Goal: Find contact information: Find contact information

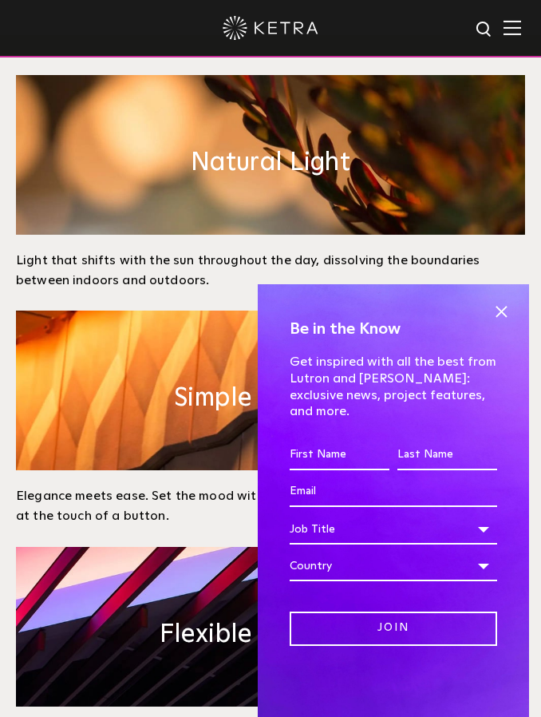
scroll to position [910, 0]
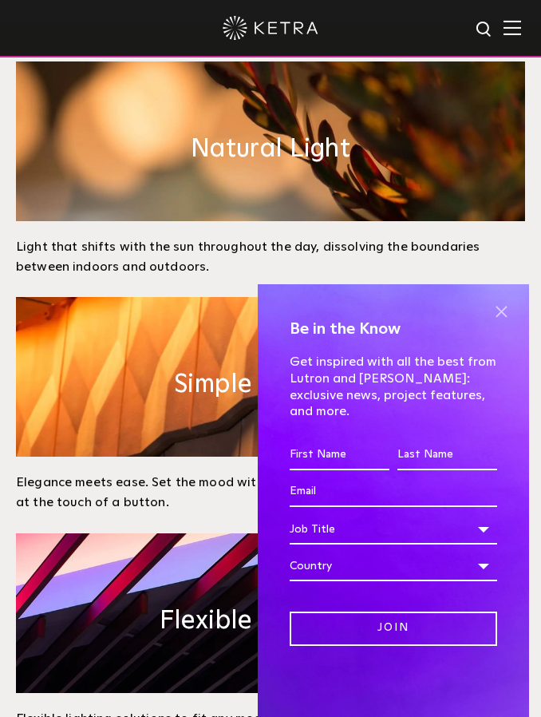
click at [508, 324] on span at bounding box center [501, 312] width 24 height 24
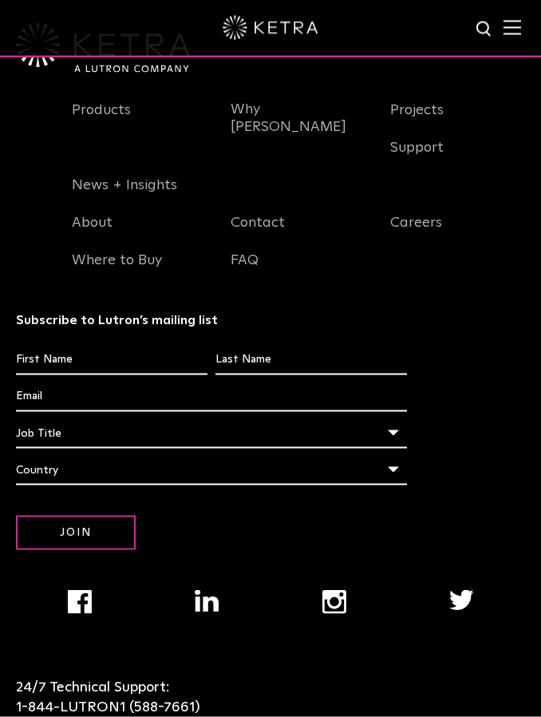
scroll to position [3962, 0]
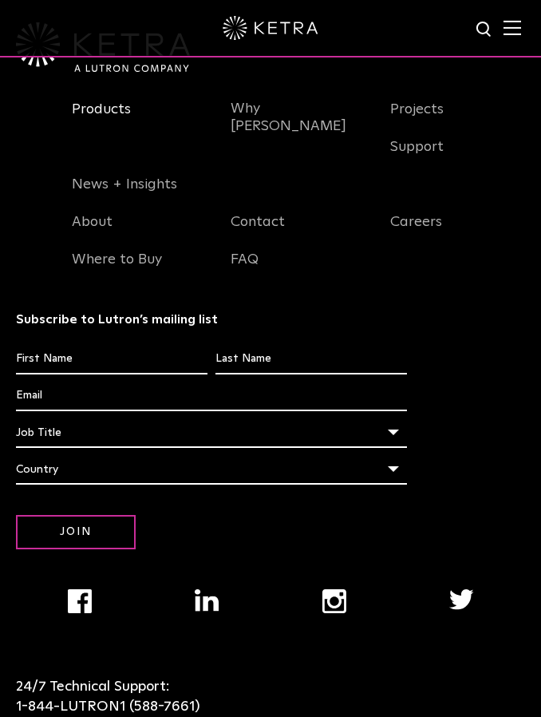
click at [114, 137] on link "Products" at bounding box center [101, 119] width 59 height 37
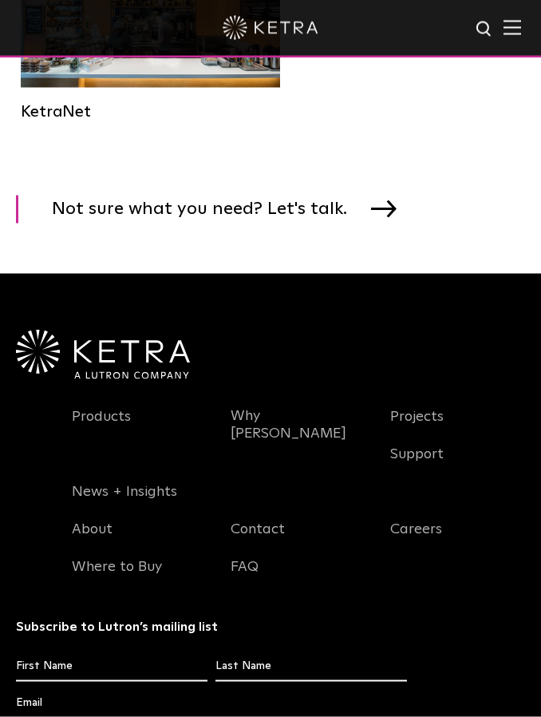
scroll to position [5190, 0]
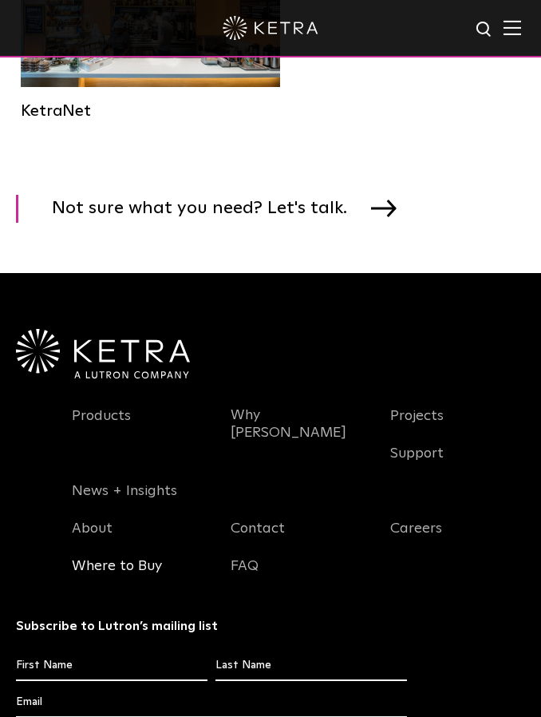
click at [158, 557] on link "Where to Buy" at bounding box center [117, 575] width 90 height 37
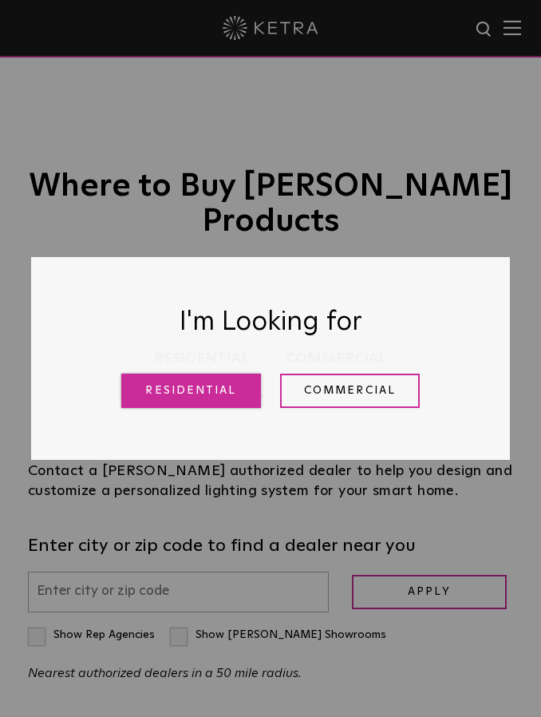
click at [230, 405] on link "Residential" at bounding box center [191, 390] width 140 height 34
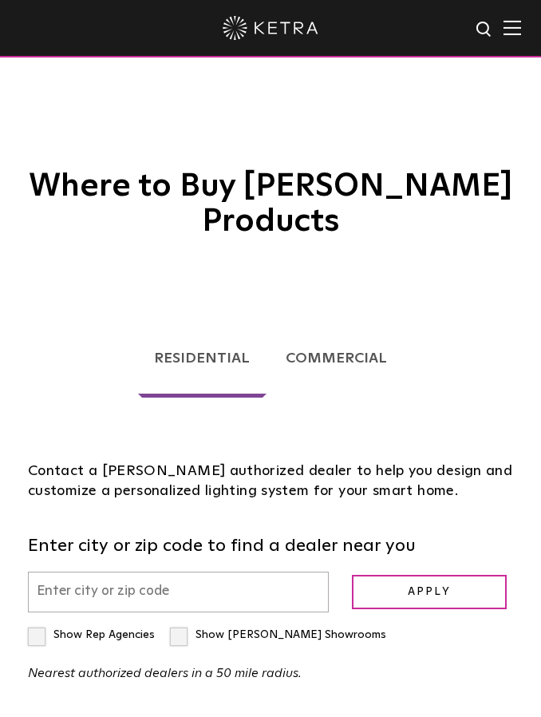
click at [243, 571] on input "text" at bounding box center [178, 591] width 301 height 41
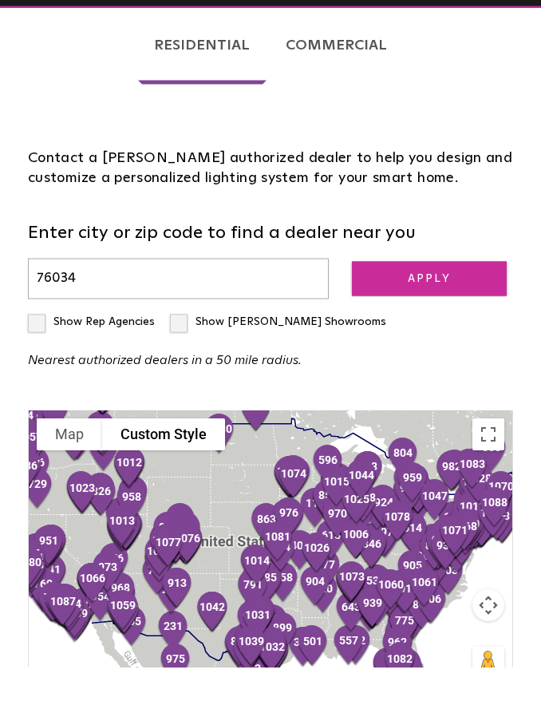
type input "76034"
click at [449, 311] on input "Apply" at bounding box center [429, 328] width 155 height 34
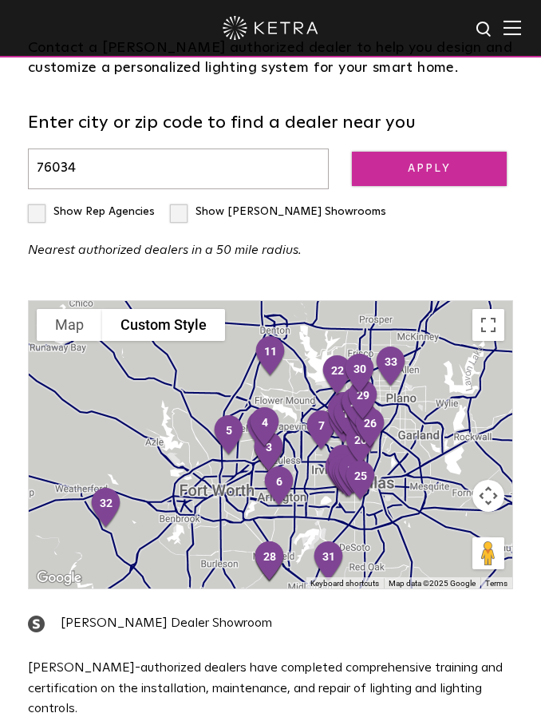
scroll to position [422, 0]
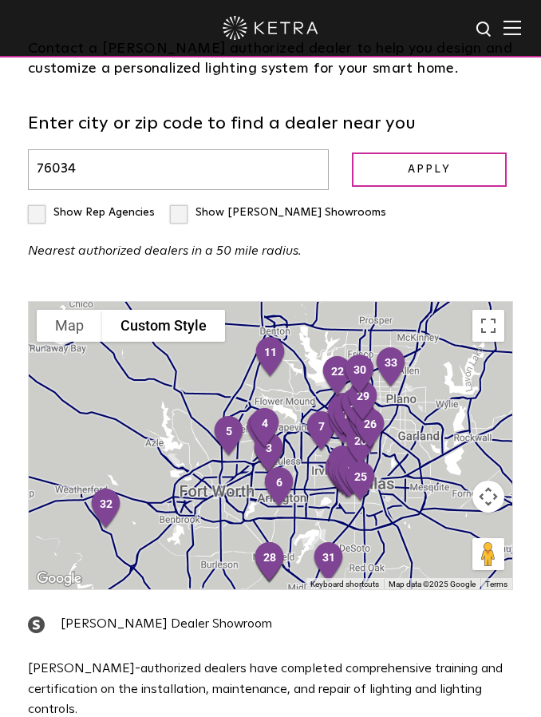
click at [34, 207] on label "Show Rep Agencies" at bounding box center [91, 212] width 127 height 11
click at [34, 202] on input "Show Rep Agencies" at bounding box center [33, 207] width 10 height 10
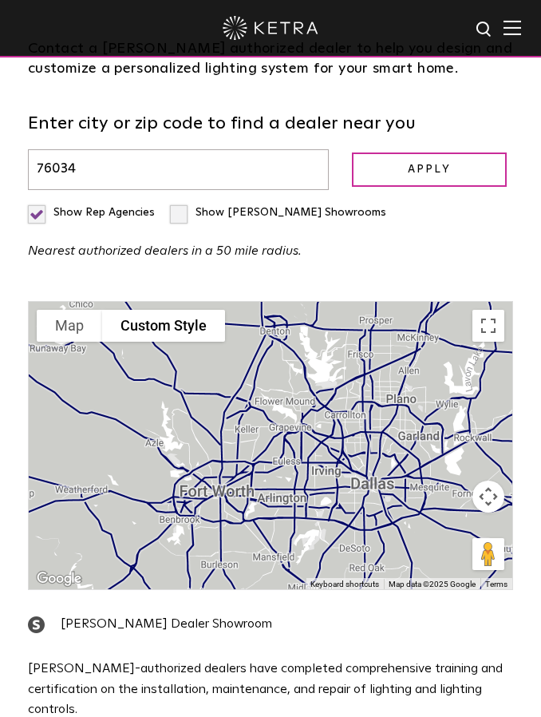
click at [46, 207] on label "Show Rep Agencies" at bounding box center [91, 212] width 127 height 11
click at [38, 202] on input "Show Rep Agencies" at bounding box center [33, 207] width 10 height 10
checkbox input "false"
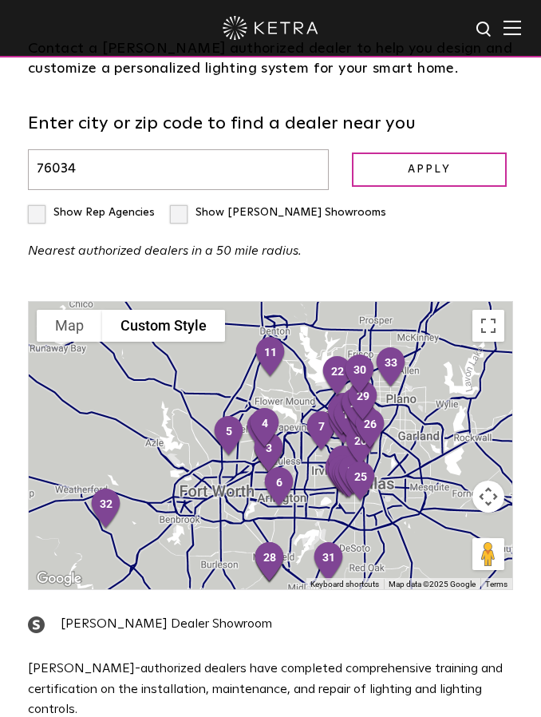
click at [183, 207] on label "Show [PERSON_NAME] Showrooms" at bounding box center [278, 212] width 216 height 11
click at [38, 202] on input "Show [PERSON_NAME] Showrooms" at bounding box center [33, 207] width 10 height 10
checkbox input "true"
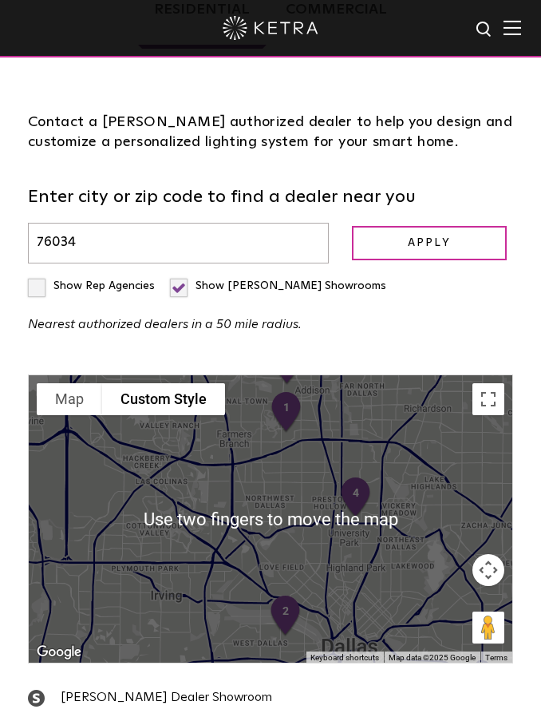
scroll to position [348, 0]
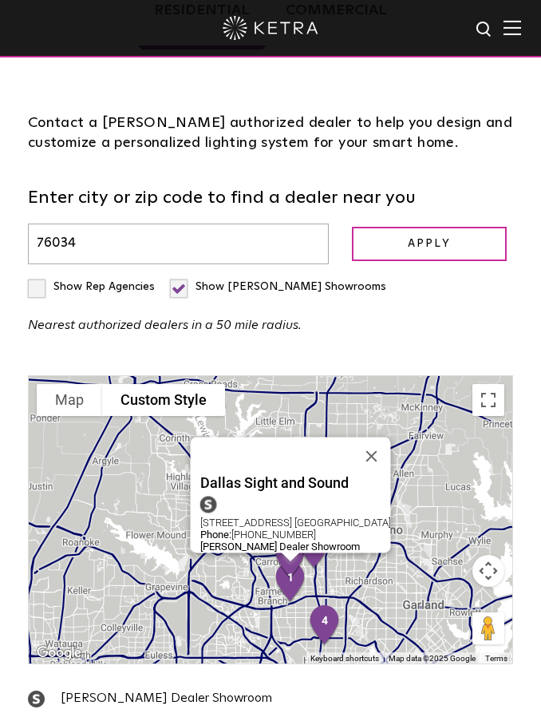
click at [298, 540] on strong "[PERSON_NAME] Dealer Showroom" at bounding box center [280, 546] width 160 height 12
click at [307, 528] on div "Phone: [PHONE_NUMBER]" at bounding box center [295, 534] width 191 height 12
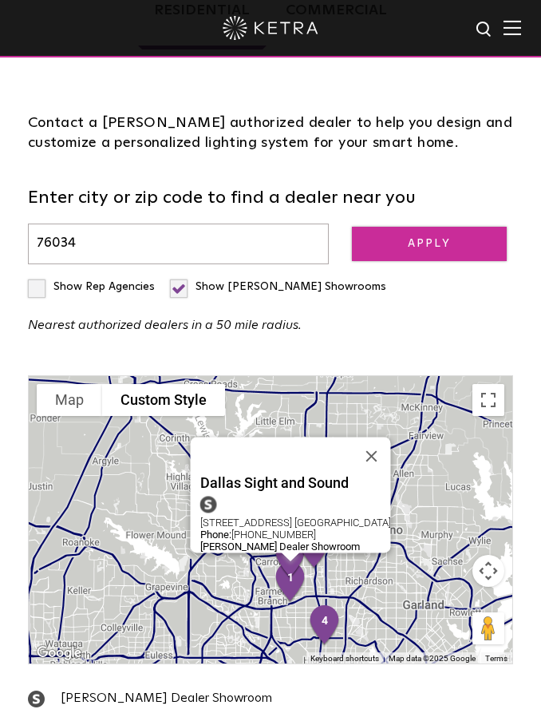
click at [504, 227] on input "Apply" at bounding box center [429, 244] width 155 height 34
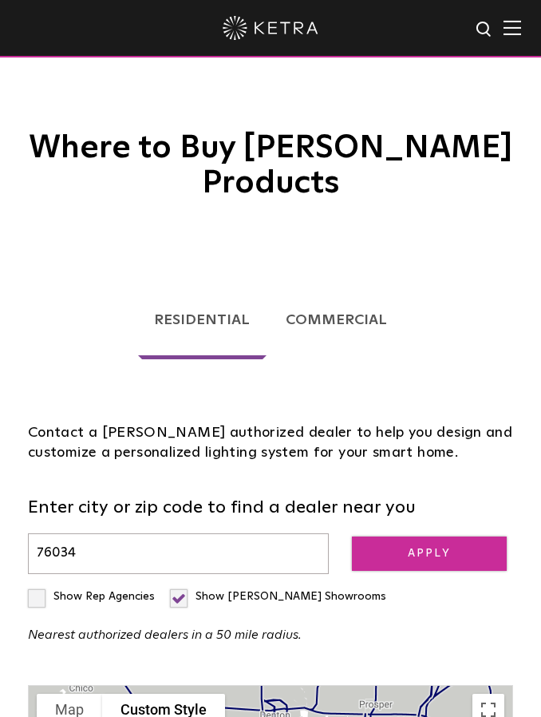
scroll to position [0, 0]
